Goal: Transaction & Acquisition: Purchase product/service

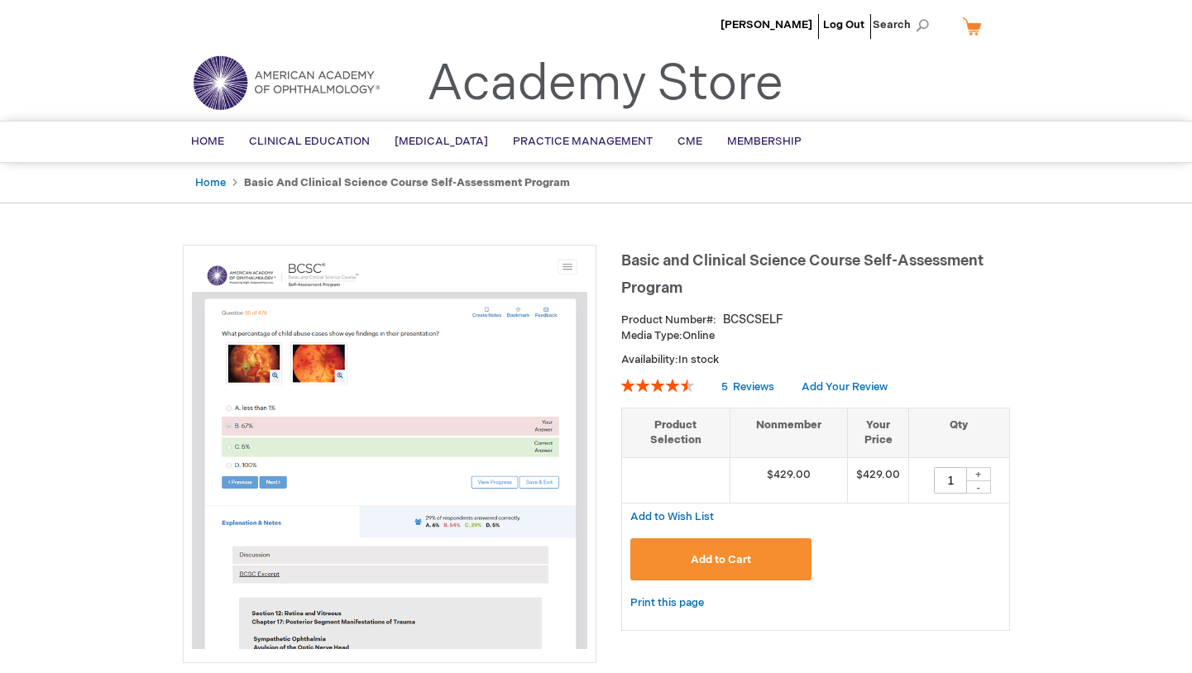
click at [656, 558] on button "Add to Cart" at bounding box center [721, 560] width 182 height 42
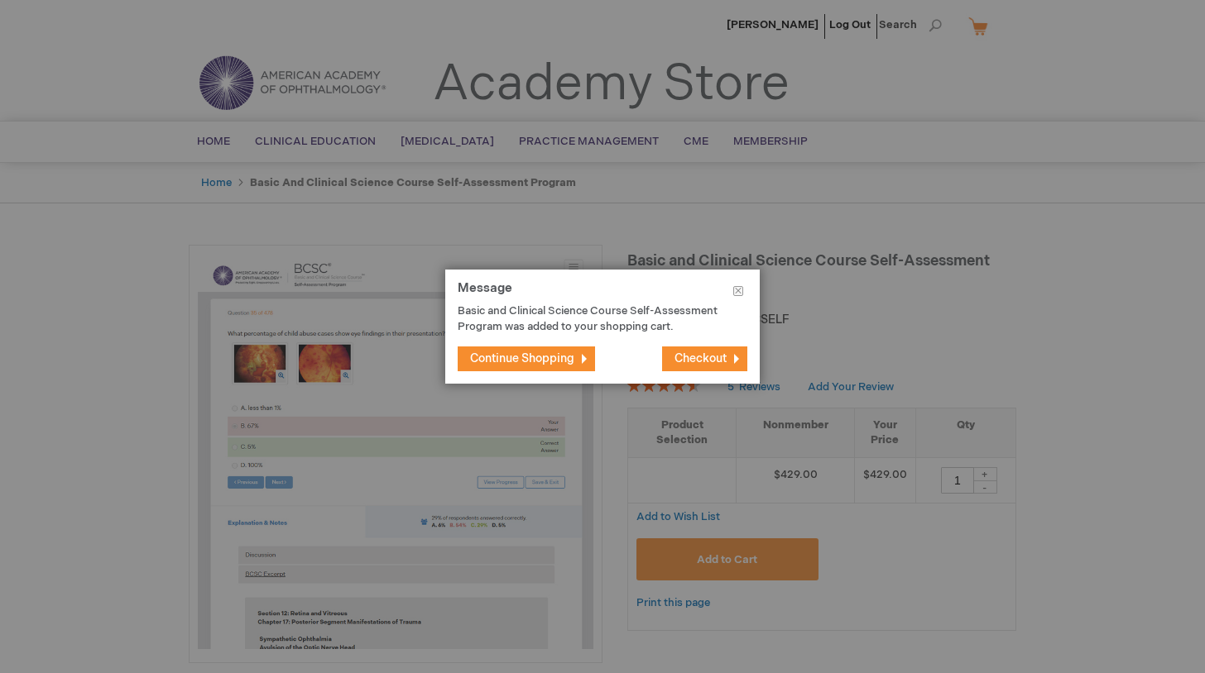
click at [692, 350] on button "Checkout" at bounding box center [704, 359] width 85 height 25
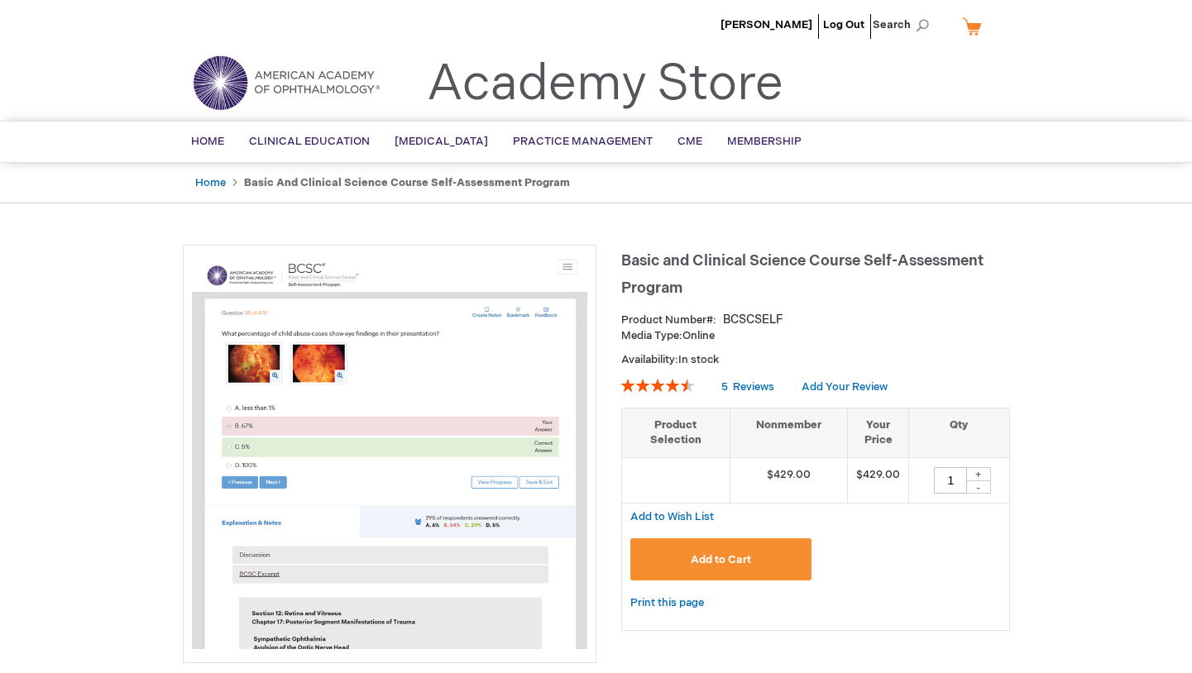
click at [677, 561] on button "Add to Cart" at bounding box center [721, 560] width 182 height 42
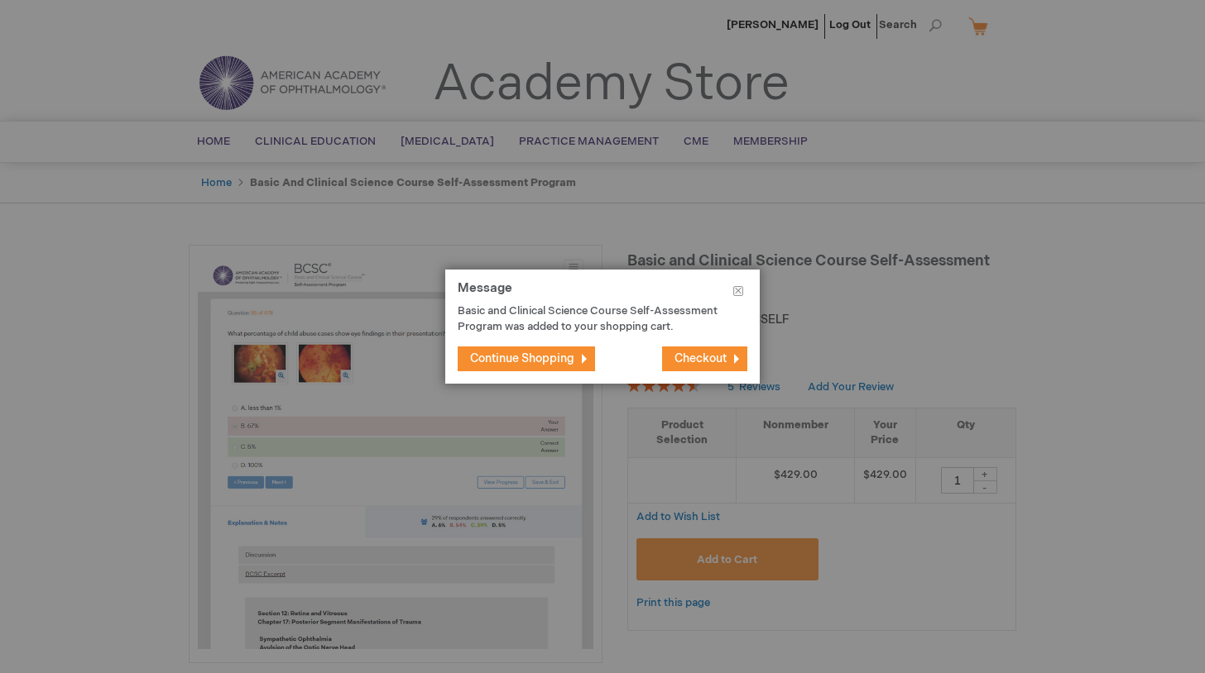
click at [679, 361] on span "Checkout" at bounding box center [700, 359] width 52 height 14
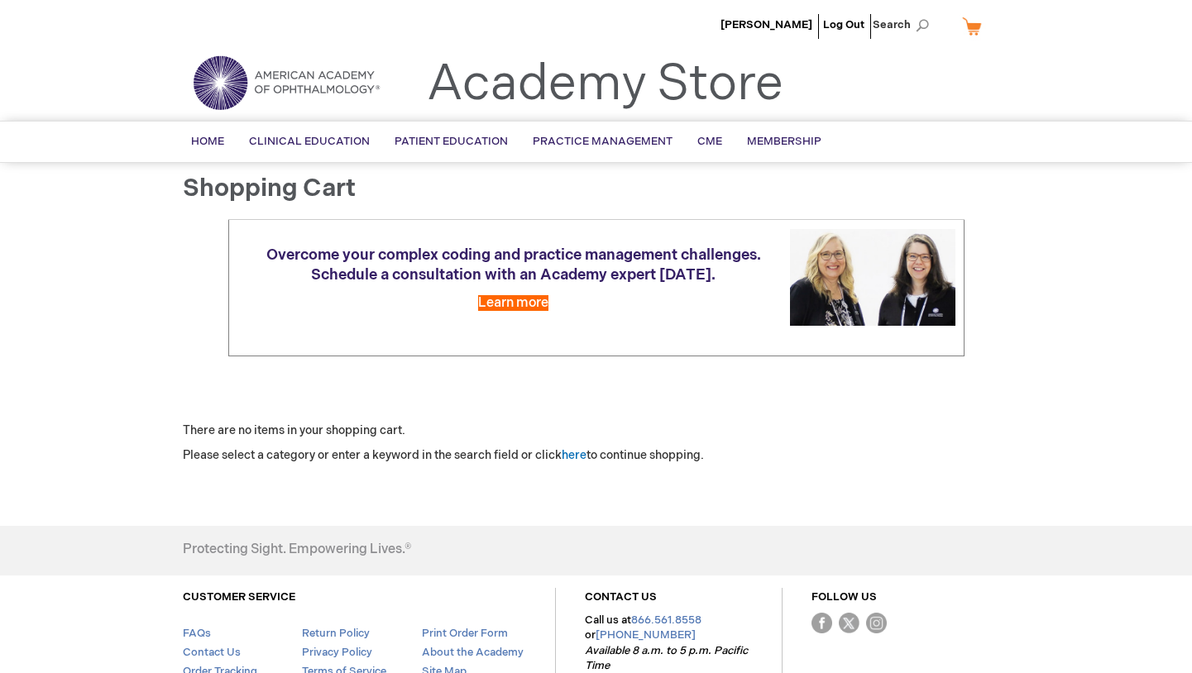
click at [970, 25] on link "My Cart" at bounding box center [979, 26] width 40 height 29
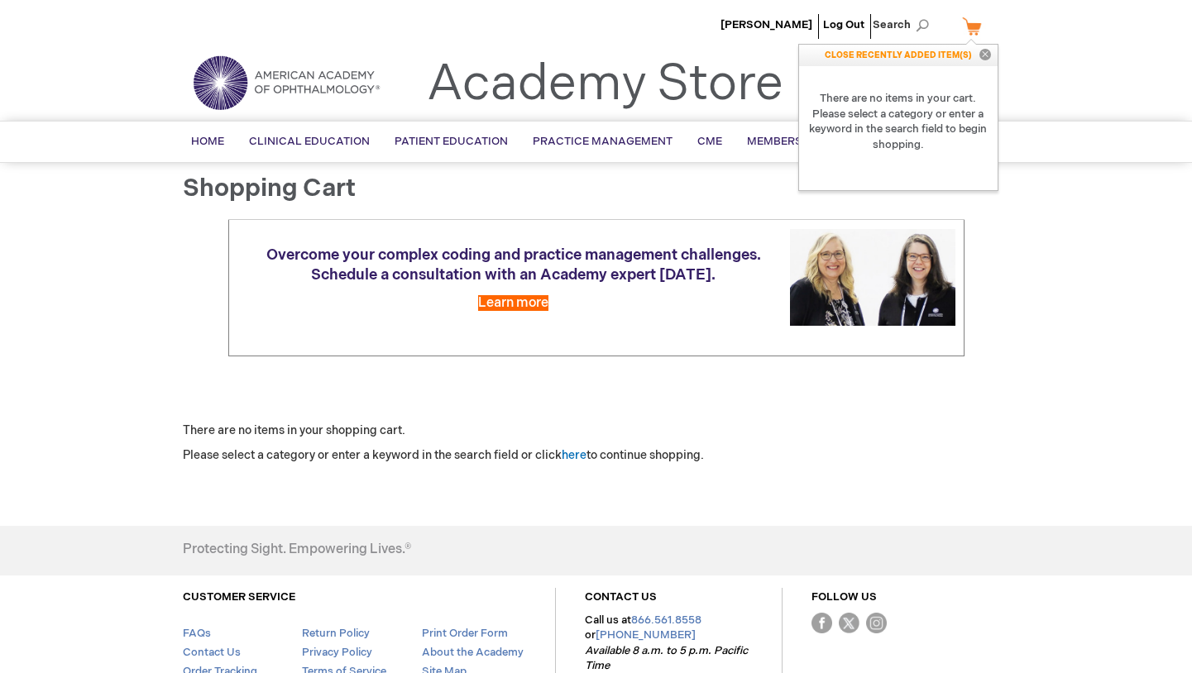
click at [589, 37] on ul "Philip Brunetti Log Out Search" at bounding box center [596, 29] width 852 height 58
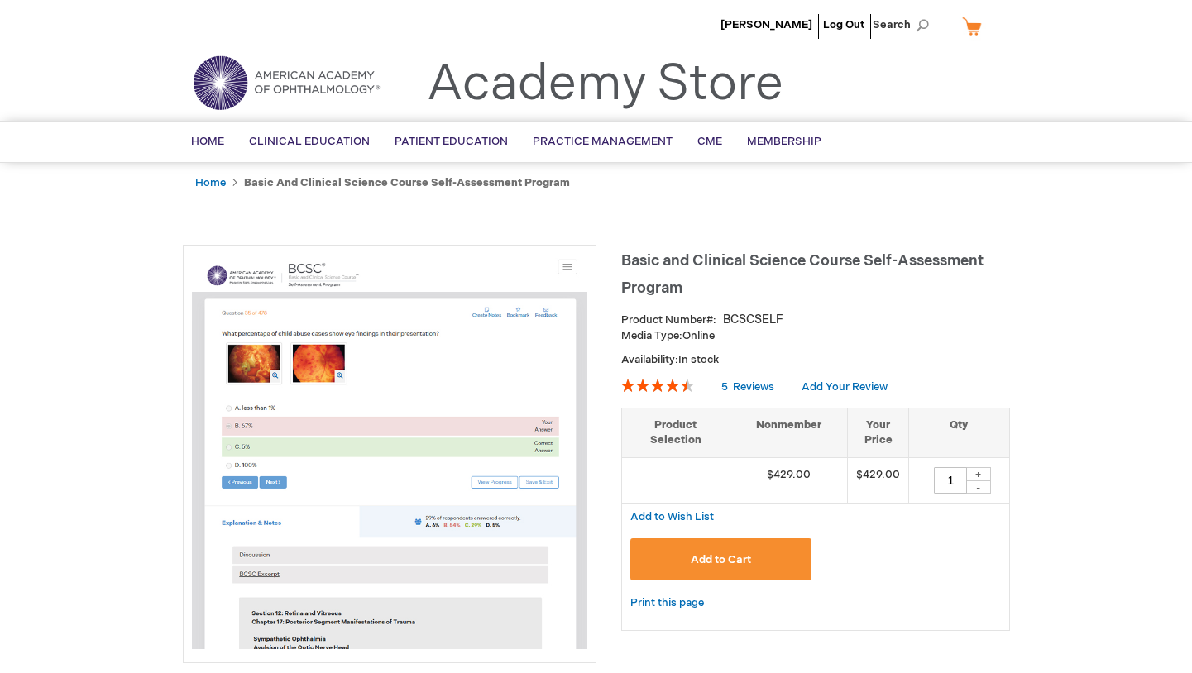
click at [676, 555] on button "Add to Cart" at bounding box center [721, 560] width 182 height 42
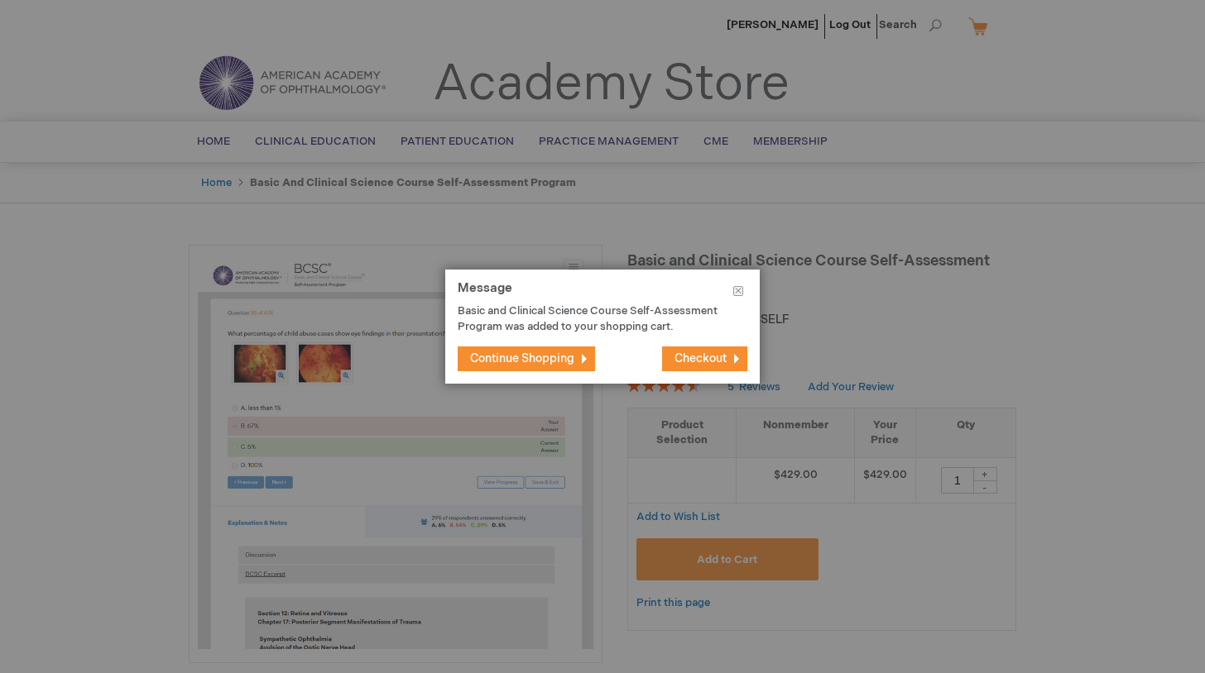
click at [683, 352] on span "Checkout" at bounding box center [700, 359] width 52 height 14
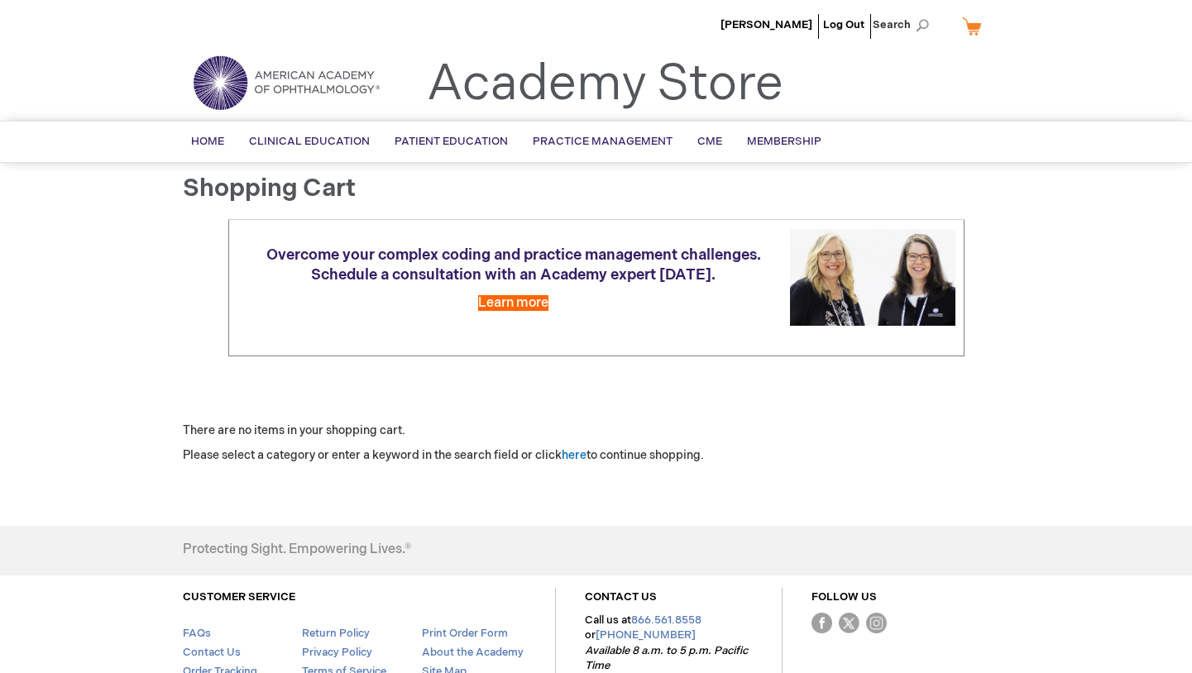
scroll to position [1, 0]
click at [223, 141] on span "Home" at bounding box center [207, 140] width 33 height 13
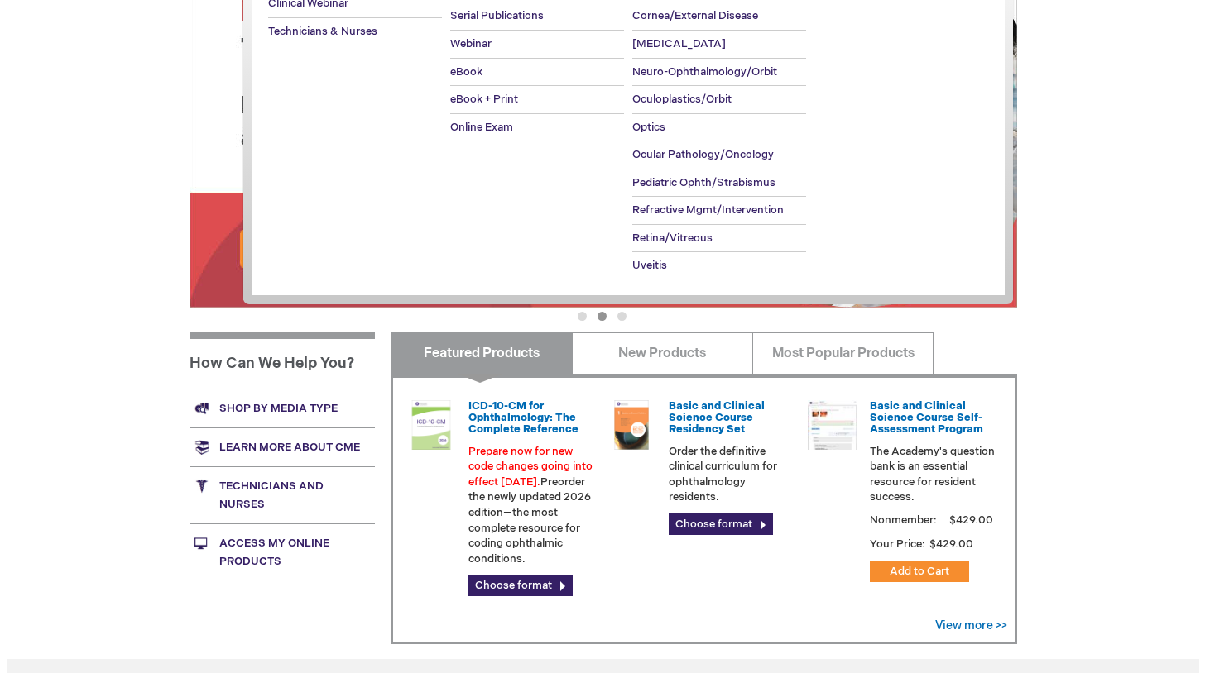
scroll to position [271, 0]
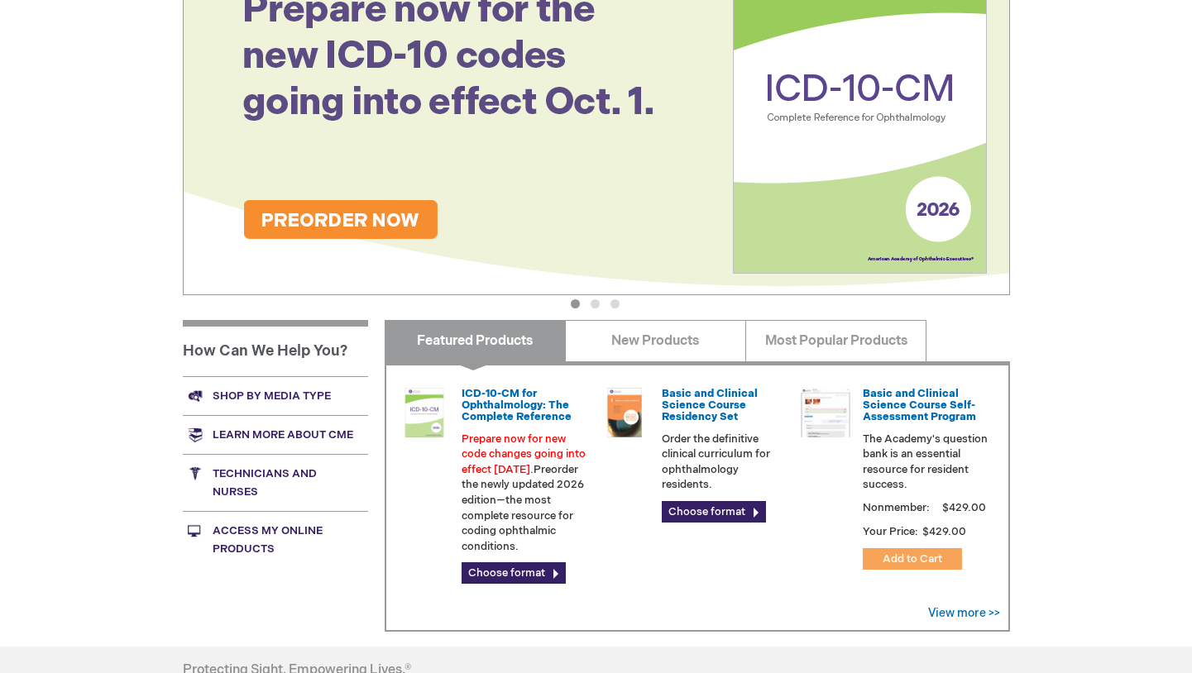
click at [895, 554] on span "Add to Cart" at bounding box center [913, 559] width 60 height 13
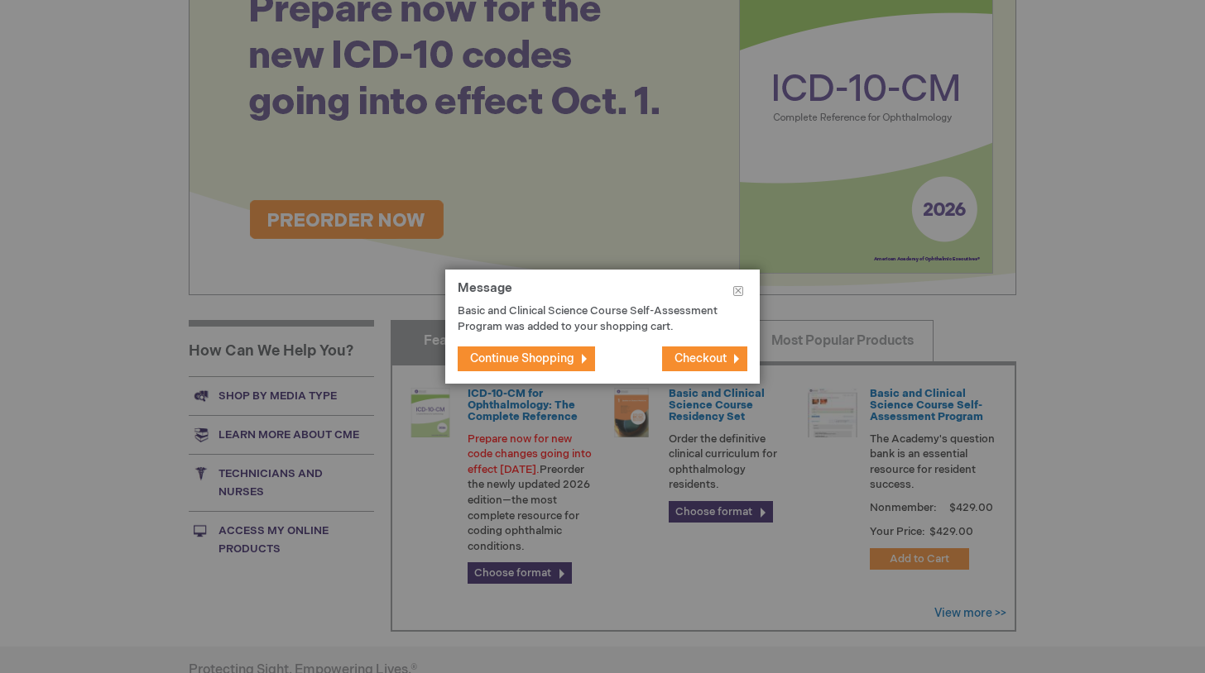
click at [707, 348] on button "Checkout" at bounding box center [704, 359] width 85 height 25
